Goal: Task Accomplishment & Management: Use online tool/utility

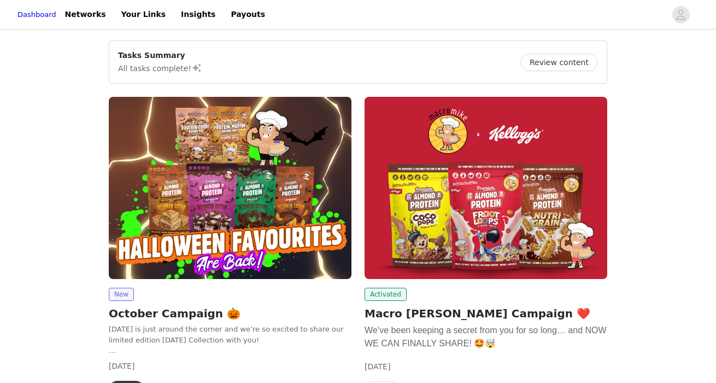
click at [238, 185] on img at bounding box center [230, 188] width 243 height 182
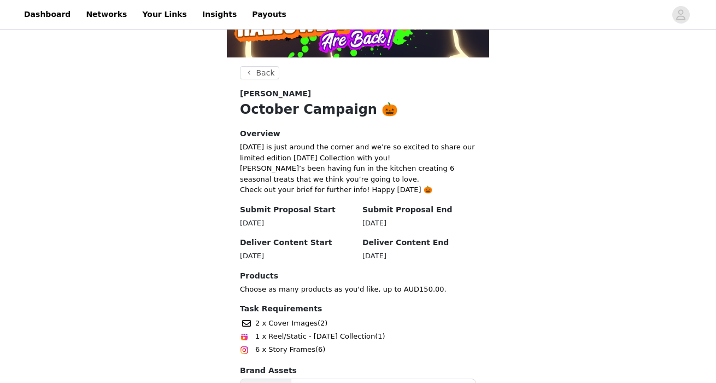
scroll to position [293, 0]
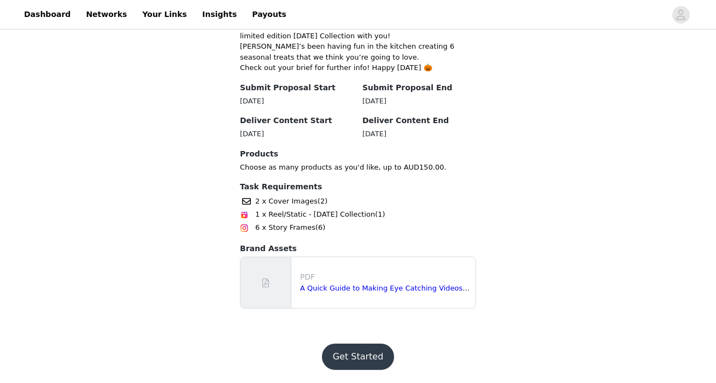
click at [370, 361] on button "Get Started" at bounding box center [358, 356] width 73 height 26
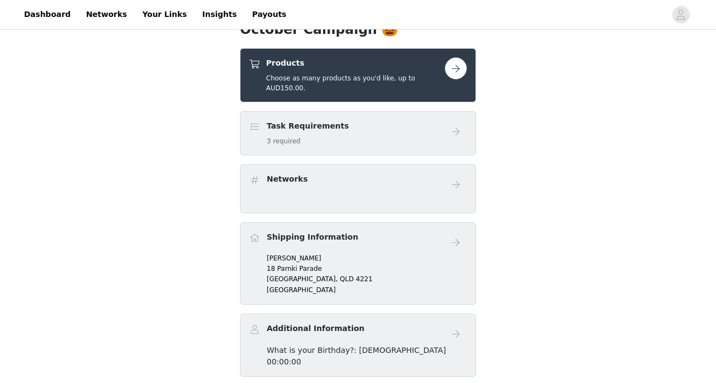
scroll to position [209, 0]
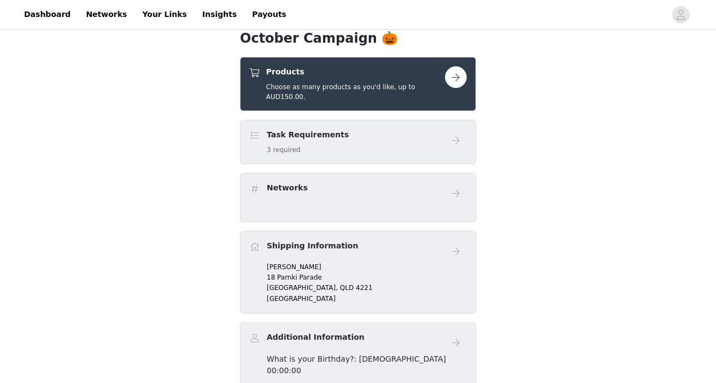
click at [464, 77] on button "button" at bounding box center [456, 77] width 22 height 22
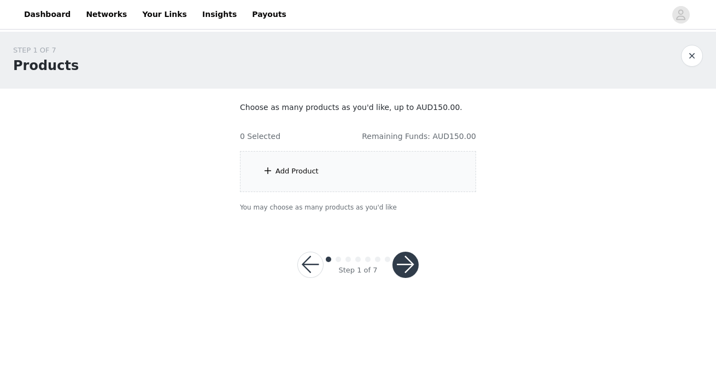
click at [307, 178] on div "Add Product" at bounding box center [358, 171] width 236 height 41
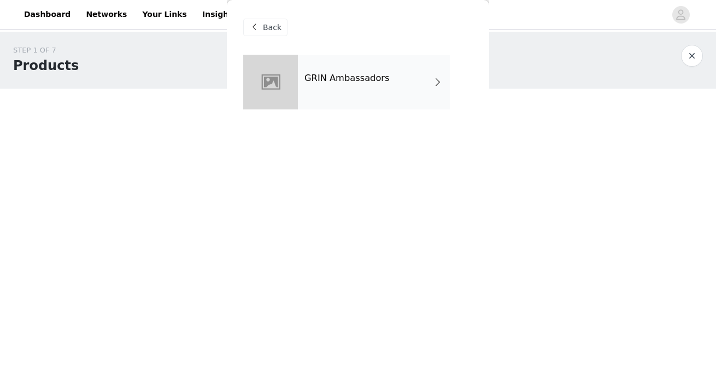
click at [367, 94] on div "GRIN Ambassadors" at bounding box center [374, 82] width 152 height 55
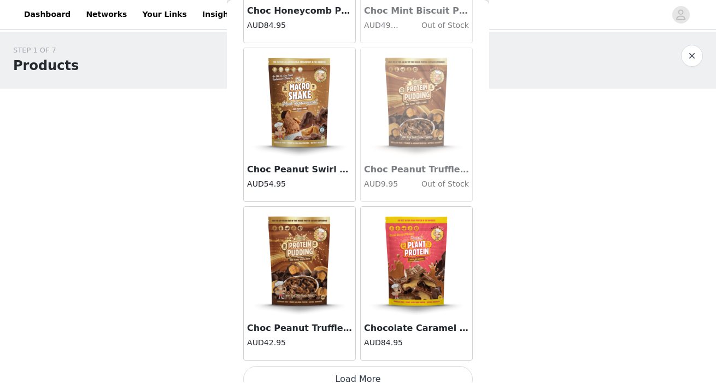
scroll to position [1290, 0]
